Goal: Browse casually

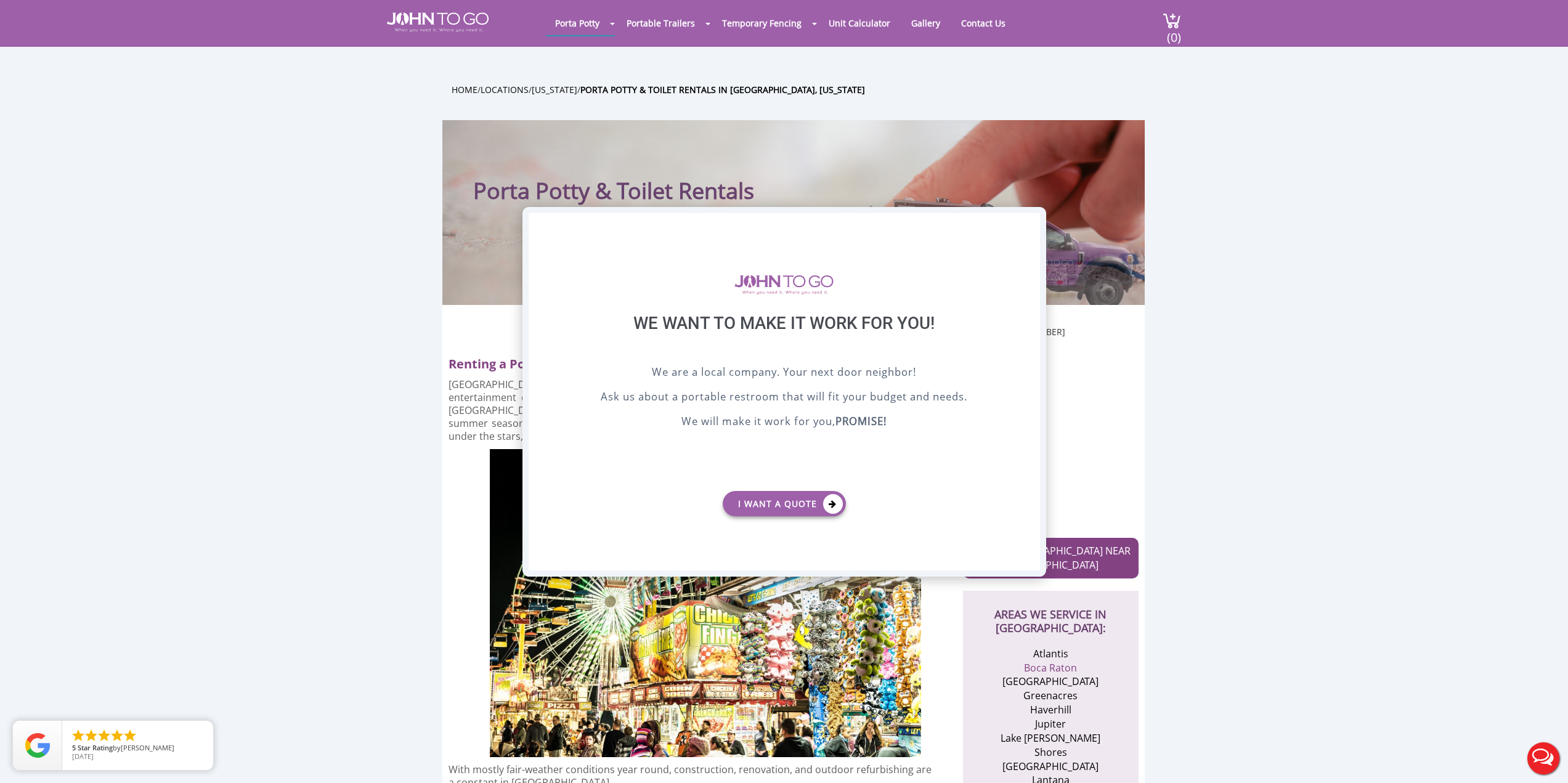
click at [1035, 222] on div "X" at bounding box center [1029, 223] width 19 height 21
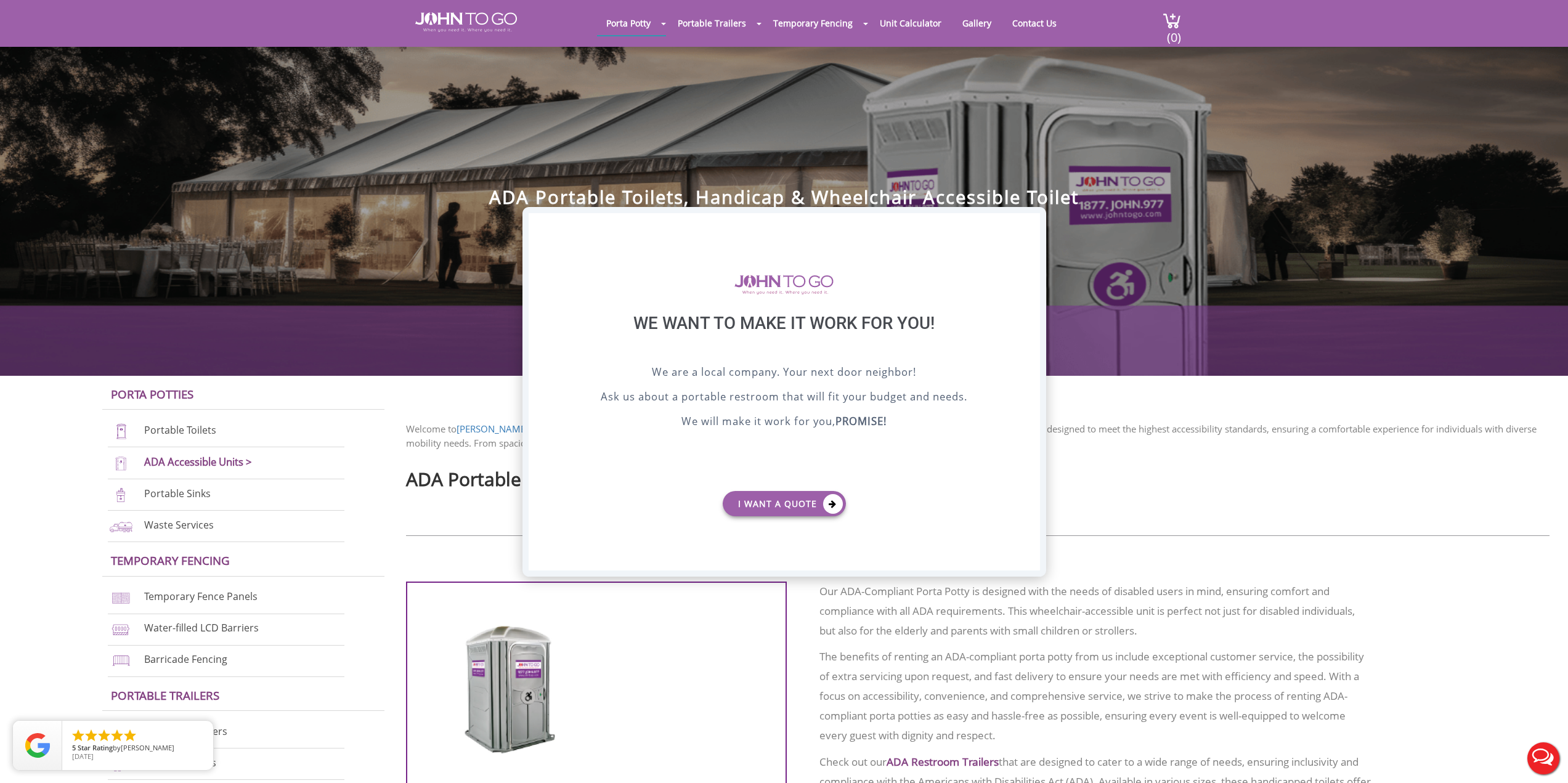
click at [1032, 225] on div "X" at bounding box center [1029, 223] width 19 height 21
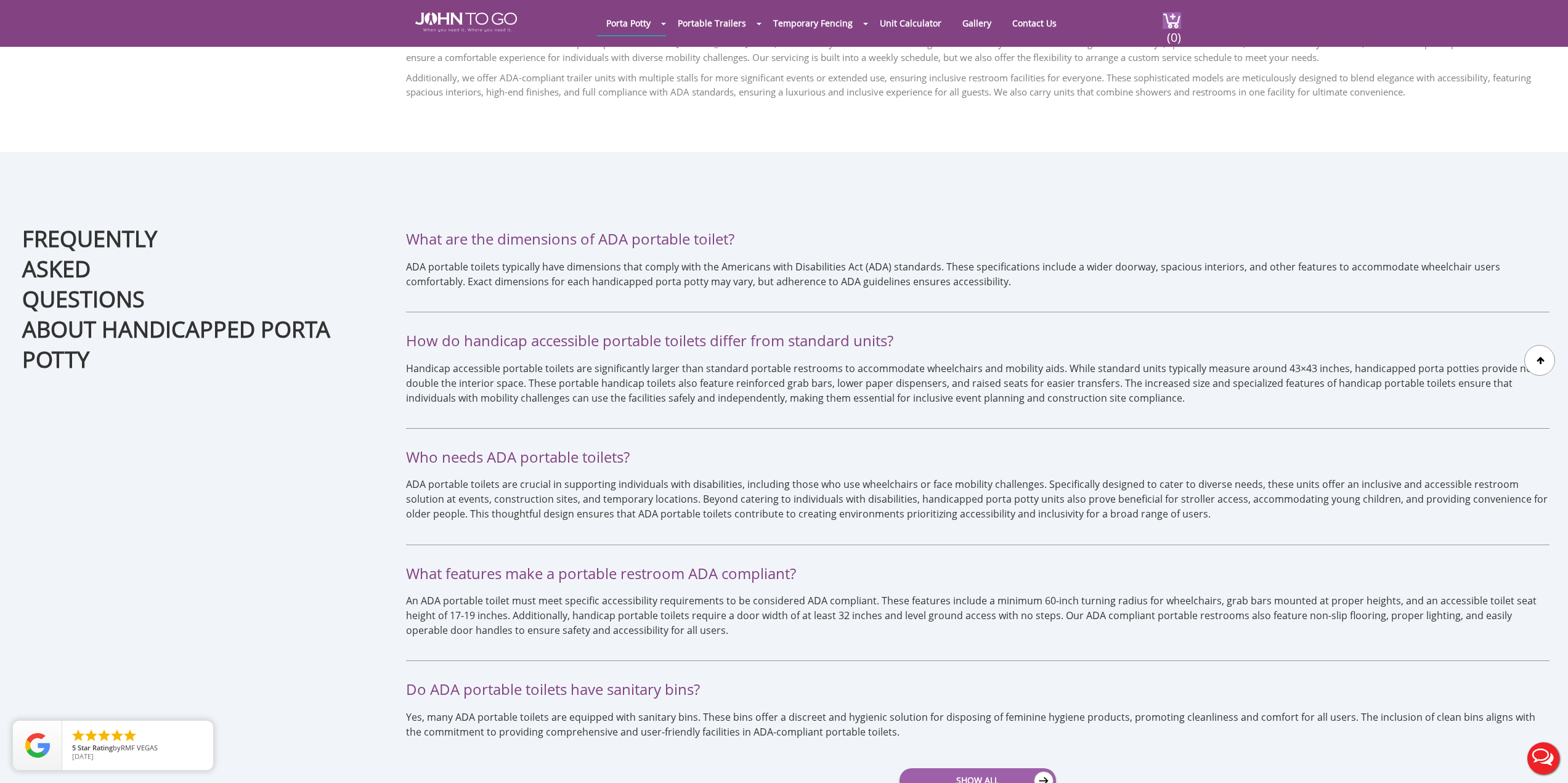
scroll to position [2526, 0]
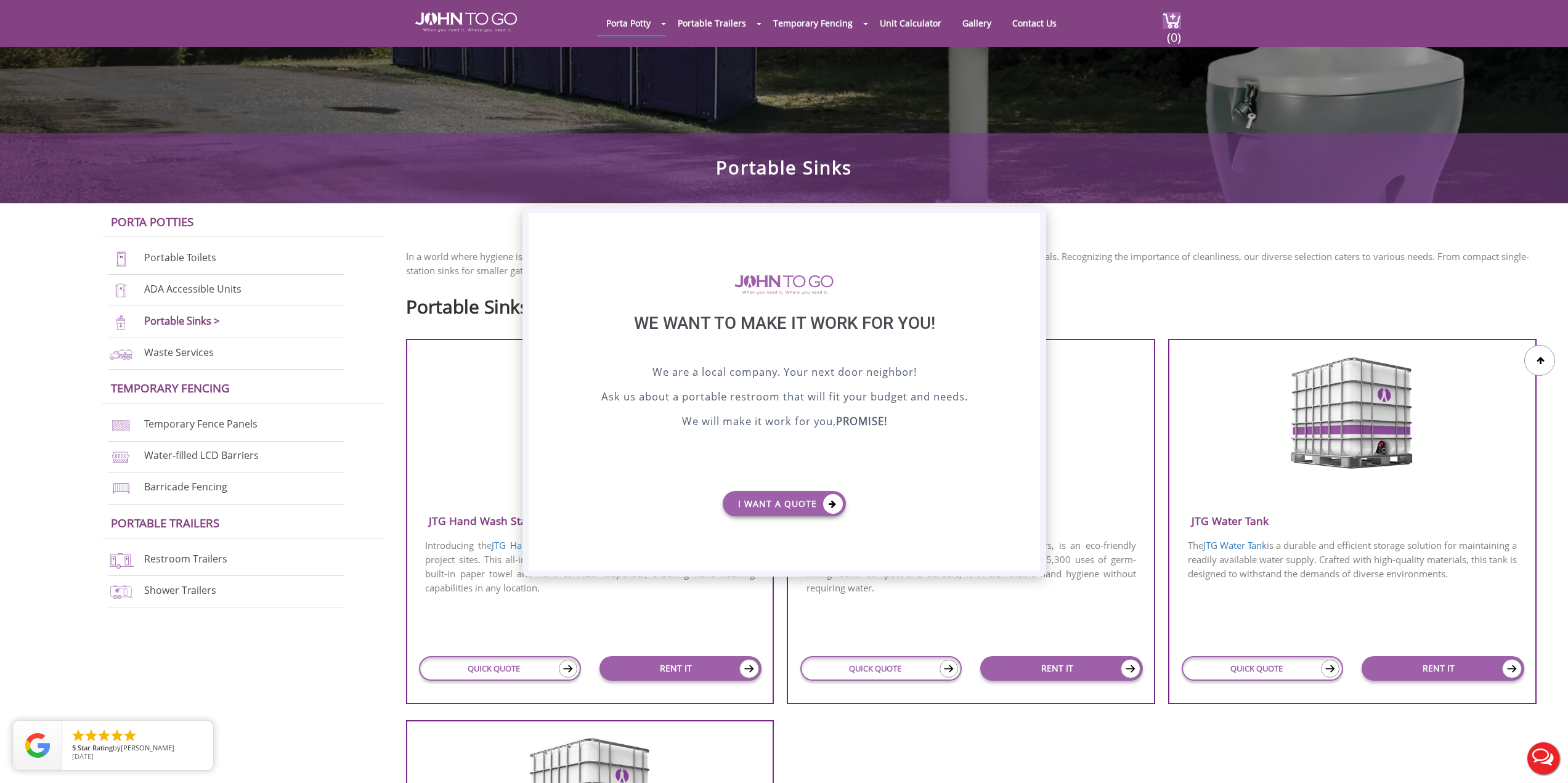
click at [1032, 222] on div "X" at bounding box center [1029, 223] width 19 height 21
